Goal: Task Accomplishment & Management: Complete application form

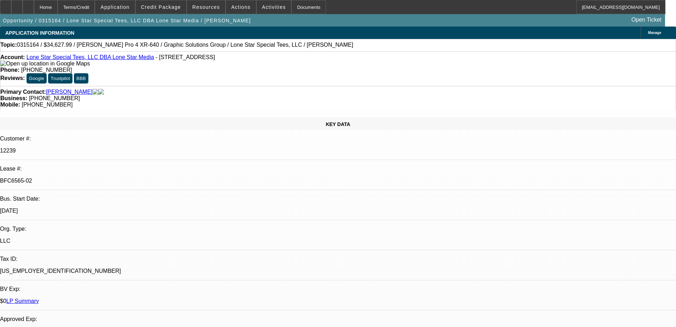
select select "0"
select select "4"
select select "0"
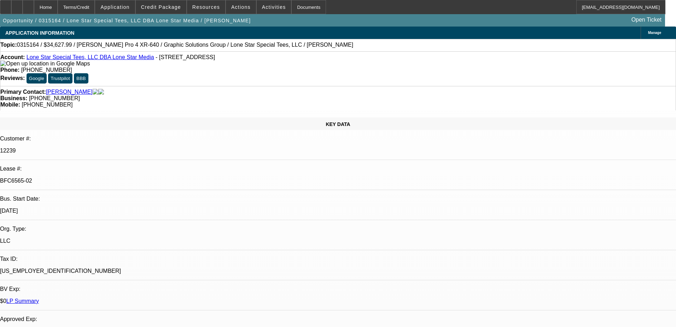
select select "0"
select select "0.1"
select select "4"
select select "0"
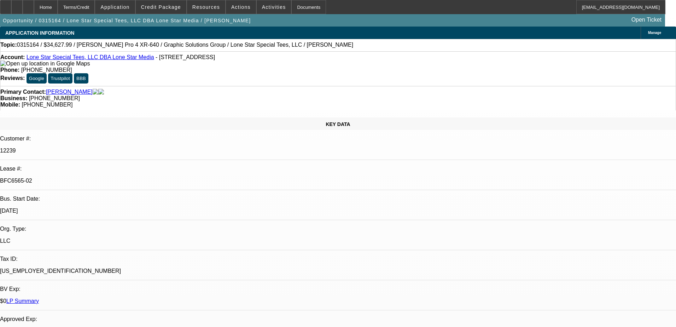
select select "0.1"
select select "4"
select select "0"
select select "0.1"
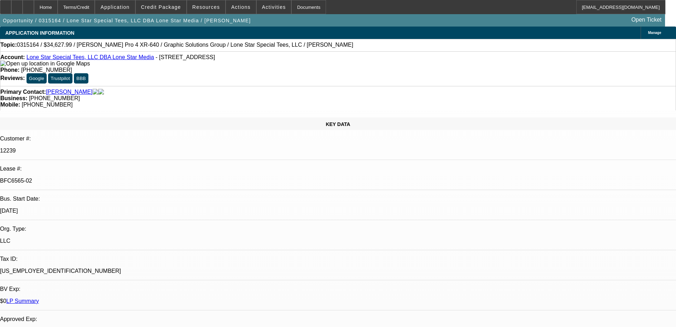
select select "4"
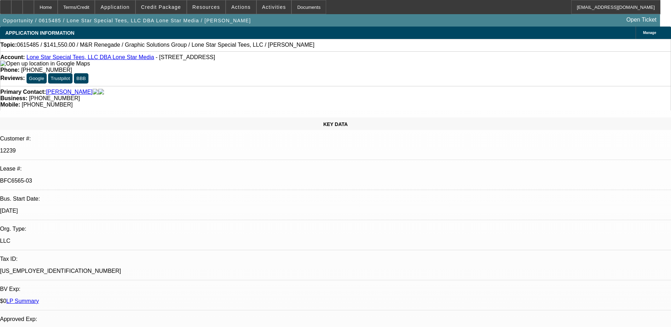
select select "0"
select select "2"
select select "0"
select select "2"
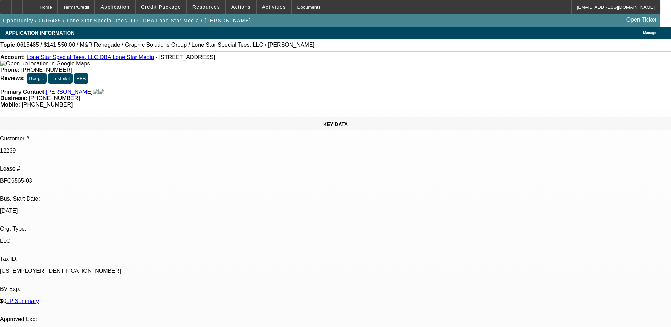
select select "0"
select select "0.1"
select select "4"
select select "0"
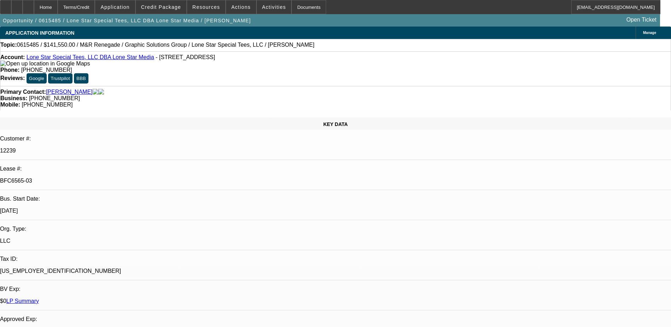
select select "2"
select select "0"
select select "2"
select select "0"
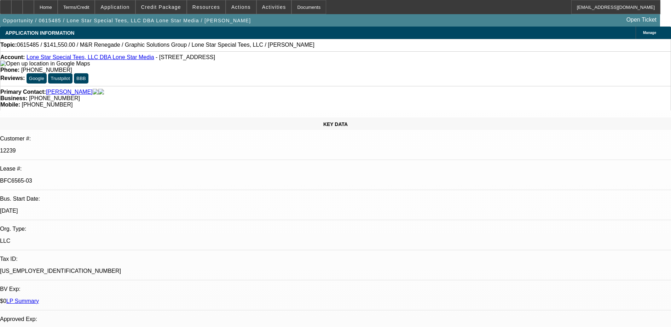
select select "2"
select select "0.1"
select select "4"
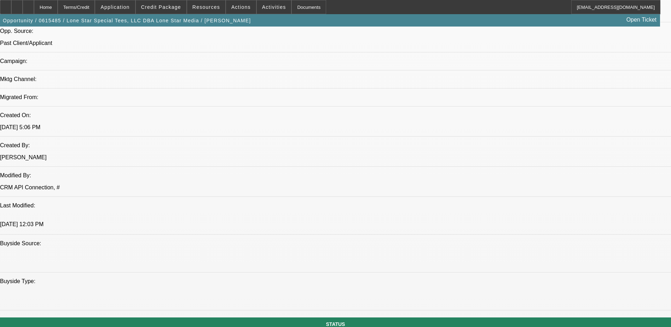
scroll to position [566, 0]
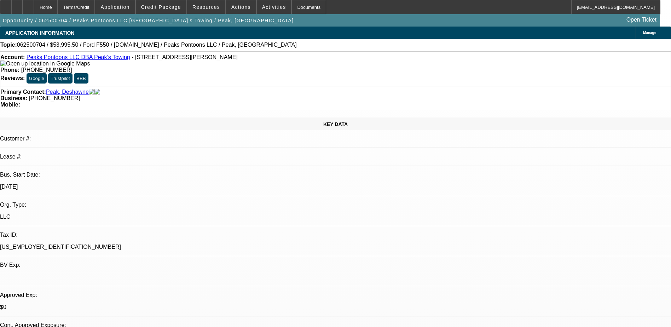
select select "0.1"
select select "2"
select select "0.1"
select select "4"
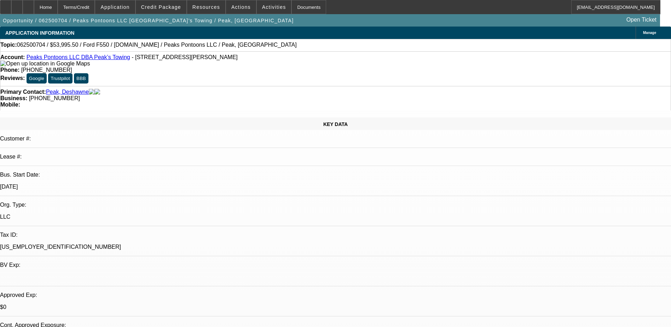
select select "0.1"
select select "2"
select select "0"
select select "6"
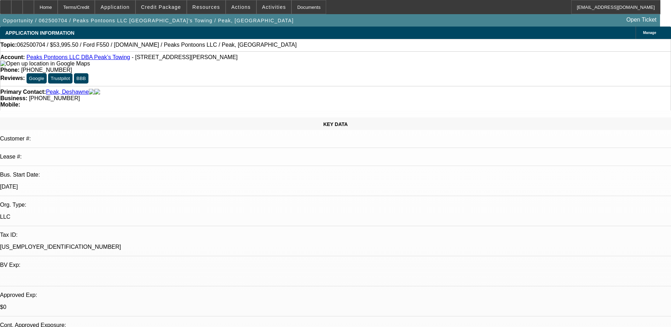
select select "0.1"
select select "2"
select select "0"
select select "6"
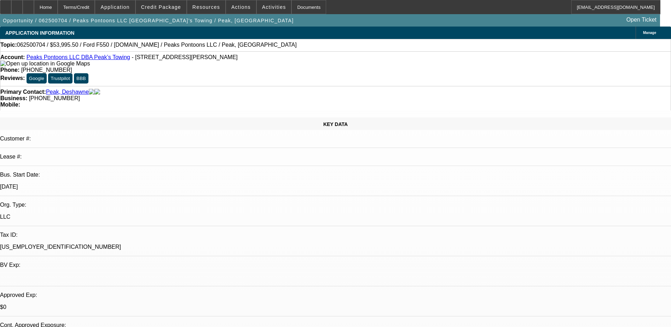
scroll to position [618, 0]
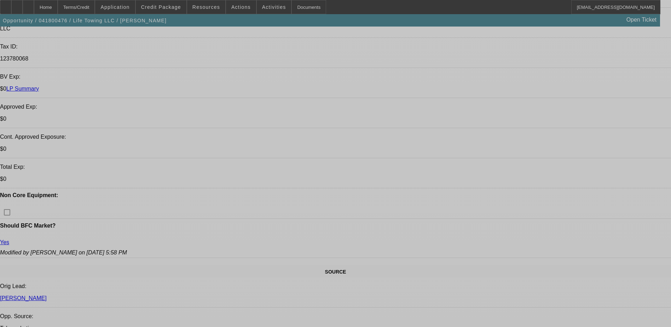
select select "0"
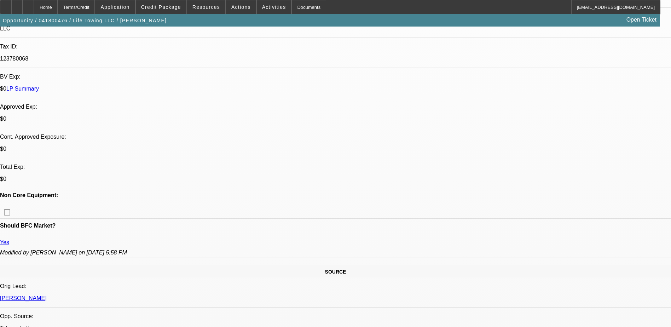
select select "2"
select select "0.1"
select select "0"
select select "2"
select select "0.1"
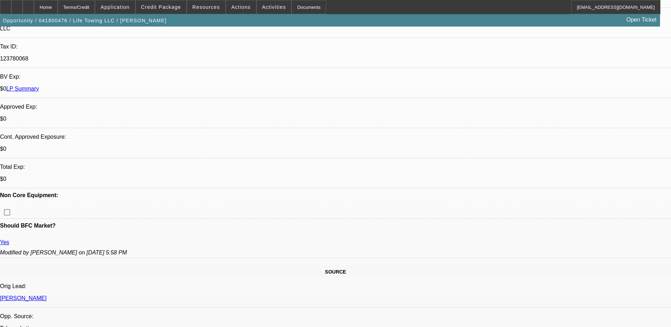
select select "0"
select select "2"
select select "0.1"
select select "0"
select select "2"
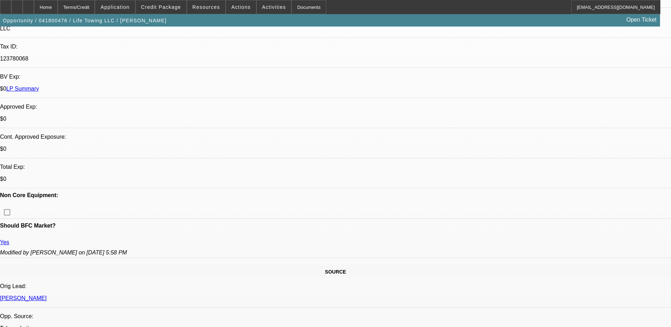
select select "0.1"
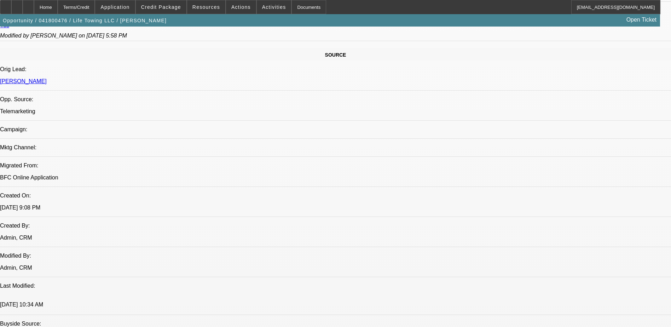
select select "1"
select select "2"
select select "4"
select select "1"
select select "2"
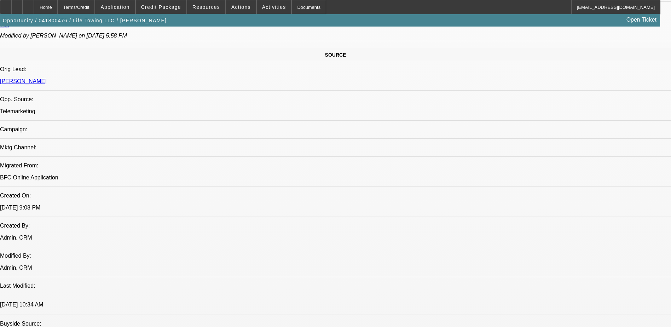
select select "4"
select select "1"
select select "2"
select select "4"
select select "1"
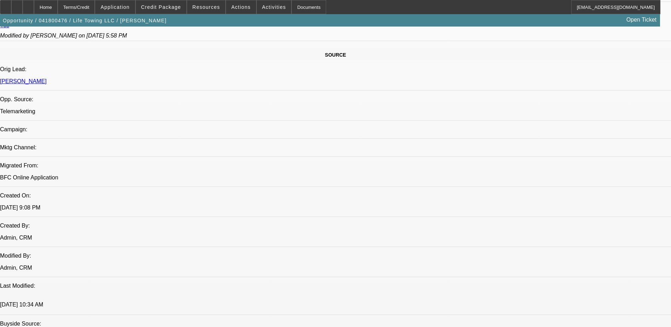
select select "2"
select select "4"
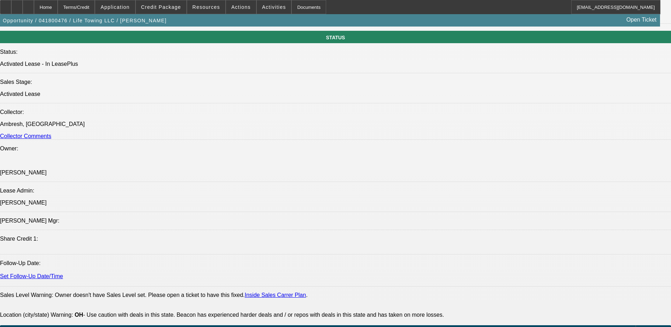
scroll to position [778, 0]
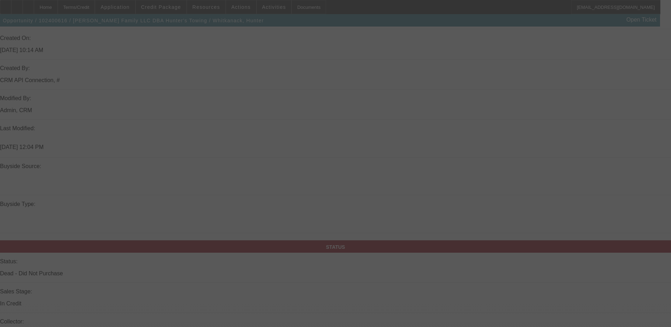
scroll to position [566, 0]
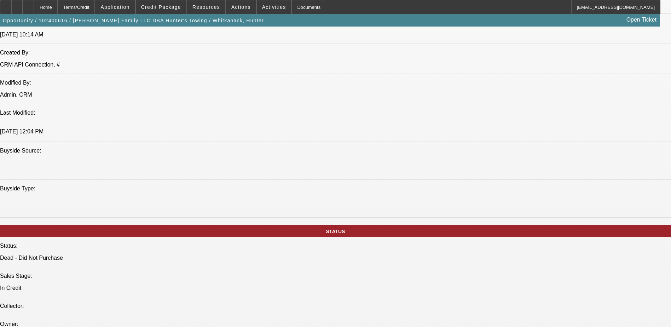
select select "0"
select select "2"
select select "0"
select select "2"
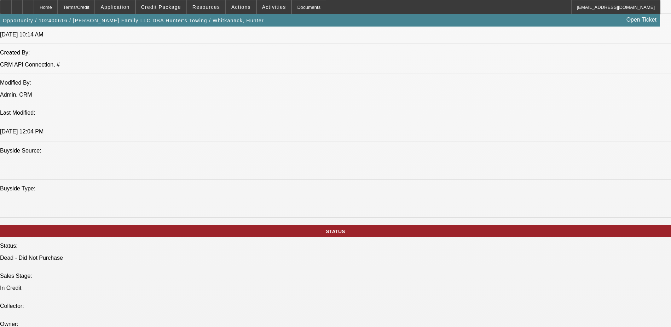
select select "0"
select select "2"
select select "0"
select select "0.2"
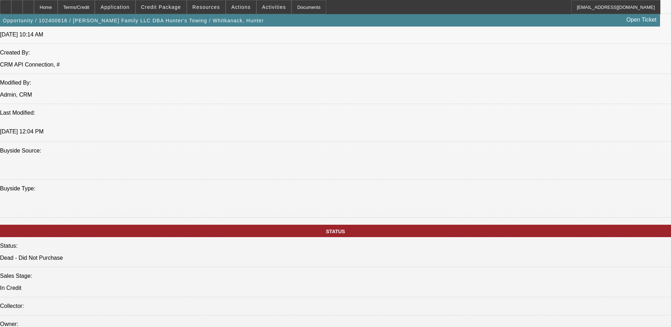
select select "2"
select select "0"
select select "1"
select select "2"
select select "6"
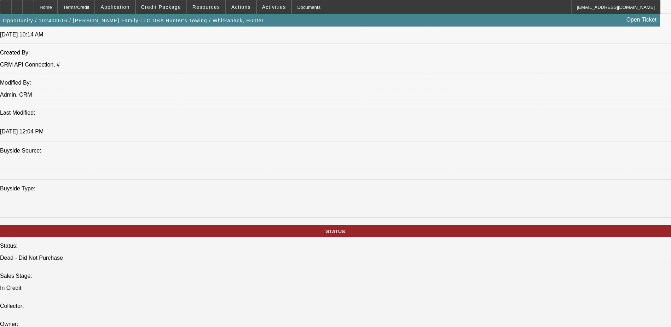
select select "1"
select select "2"
select select "6"
select select "1"
select select "2"
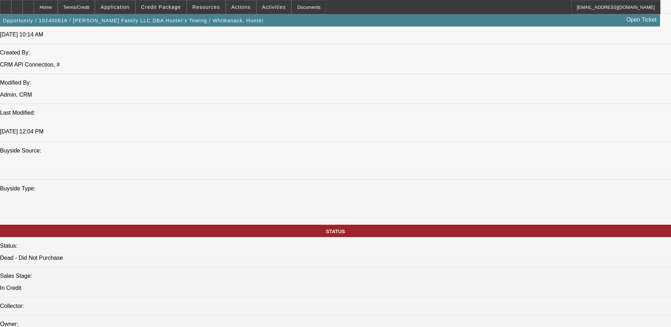
select select "6"
select select "1"
select select "2"
select select "6"
